Goal: Information Seeking & Learning: Find specific fact

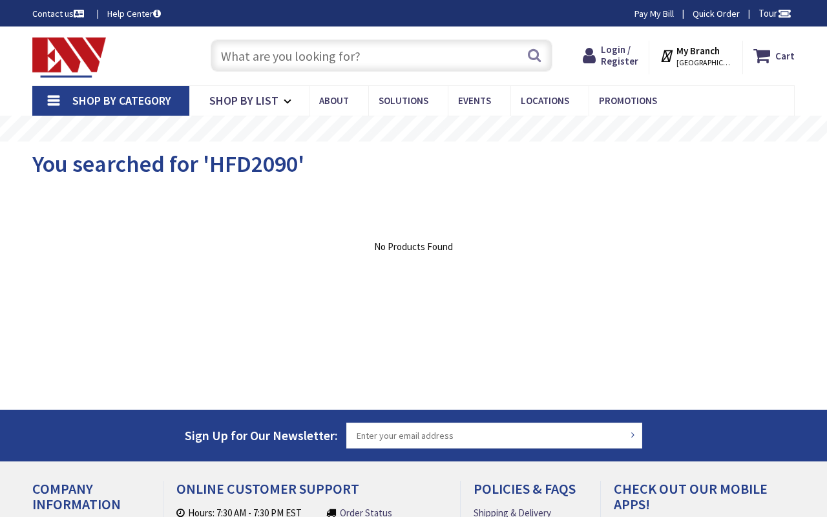
type input "Rotary PlayGarden, [STREET_ADDRESS][PERSON_NAME]"
